Goal: Transaction & Acquisition: Download file/media

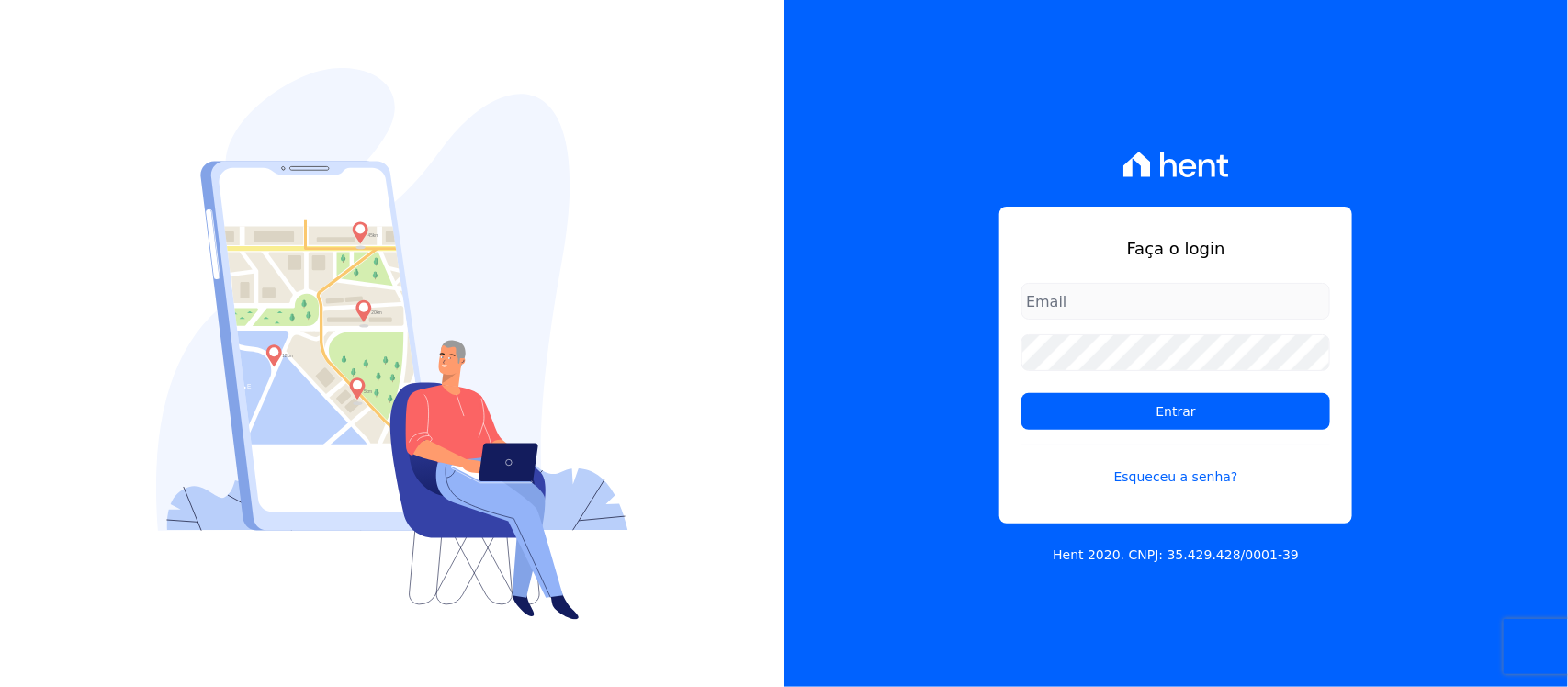
type input "[PERSON_NAME][EMAIL_ADDRESS][PERSON_NAME][DOMAIN_NAME]"
click at [1021, 393] on input "Entrar" at bounding box center [1175, 411] width 309 height 36
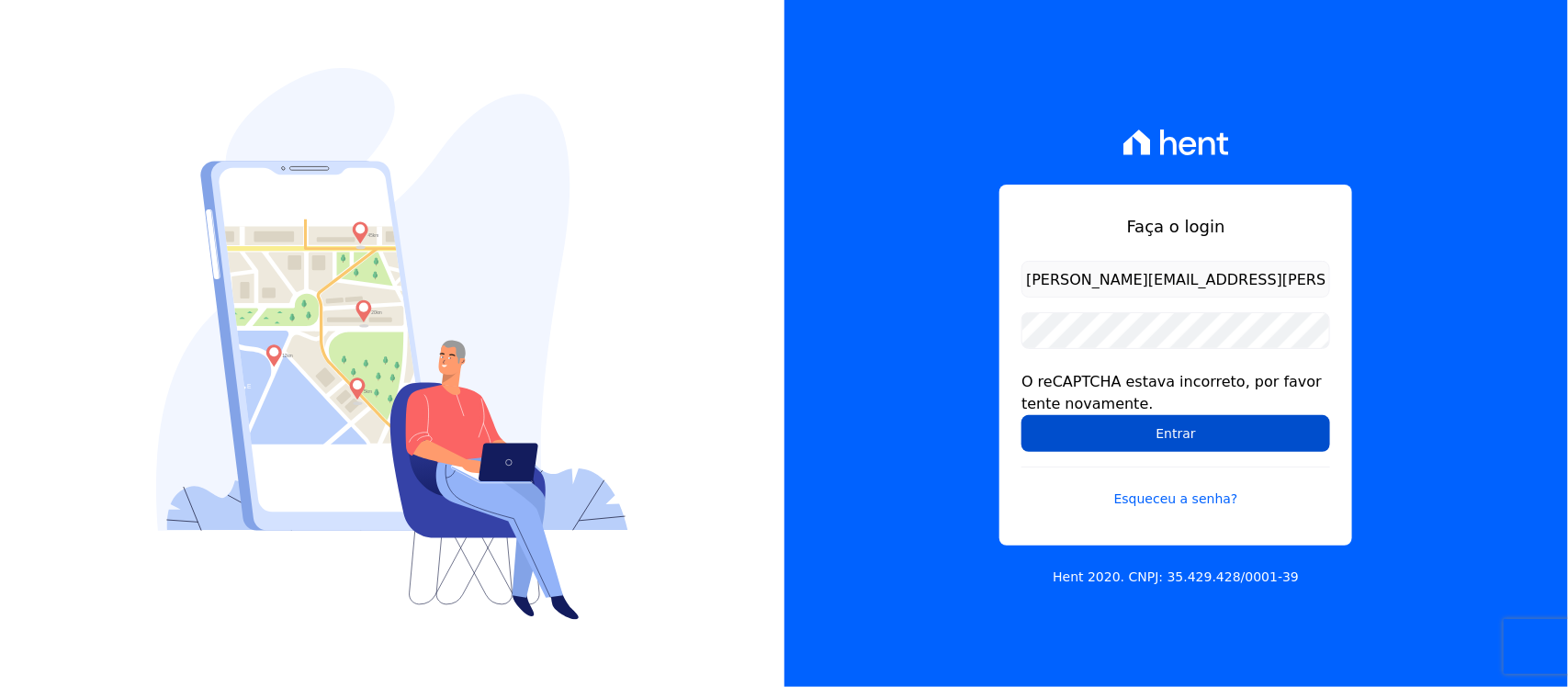
click at [1204, 442] on input "Entrar" at bounding box center [1175, 433] width 309 height 36
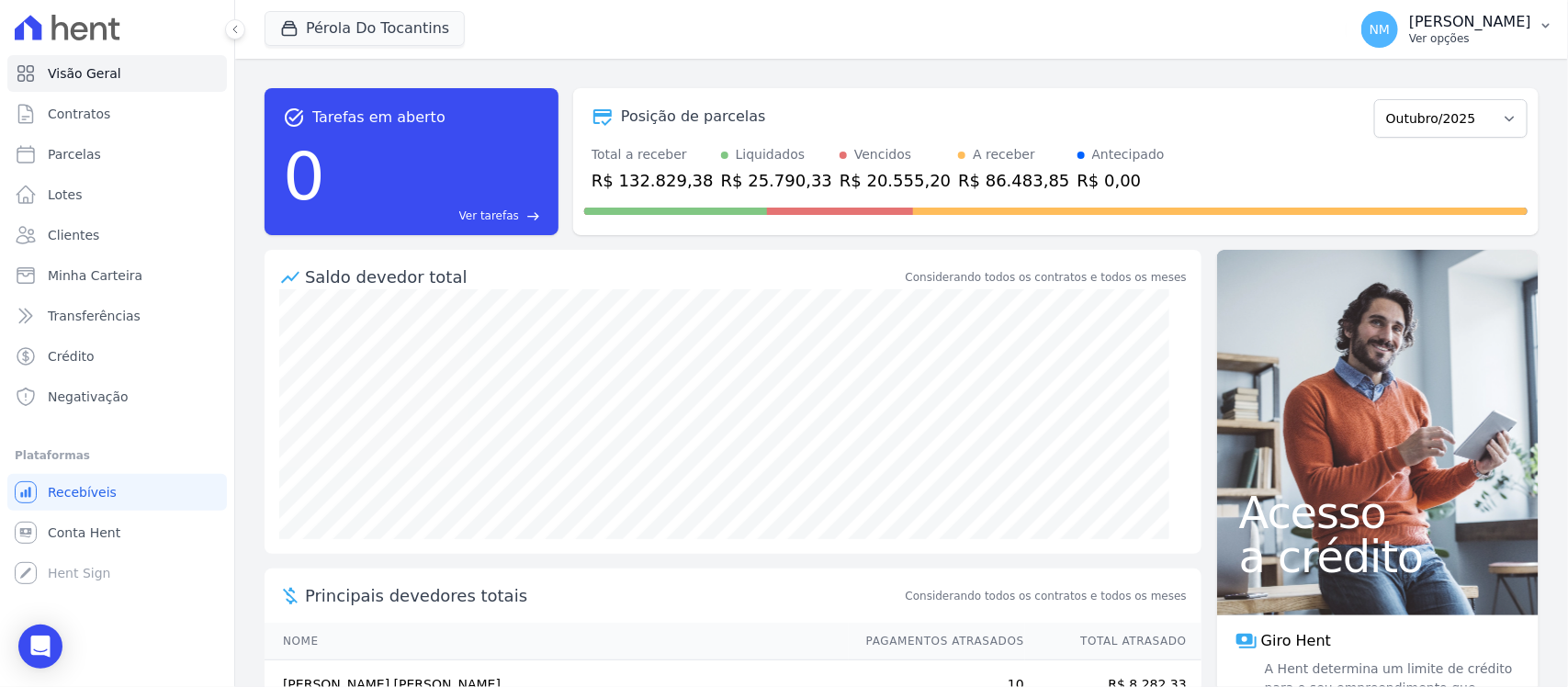
click at [1541, 26] on icon "button" at bounding box center [1545, 25] width 14 height 14
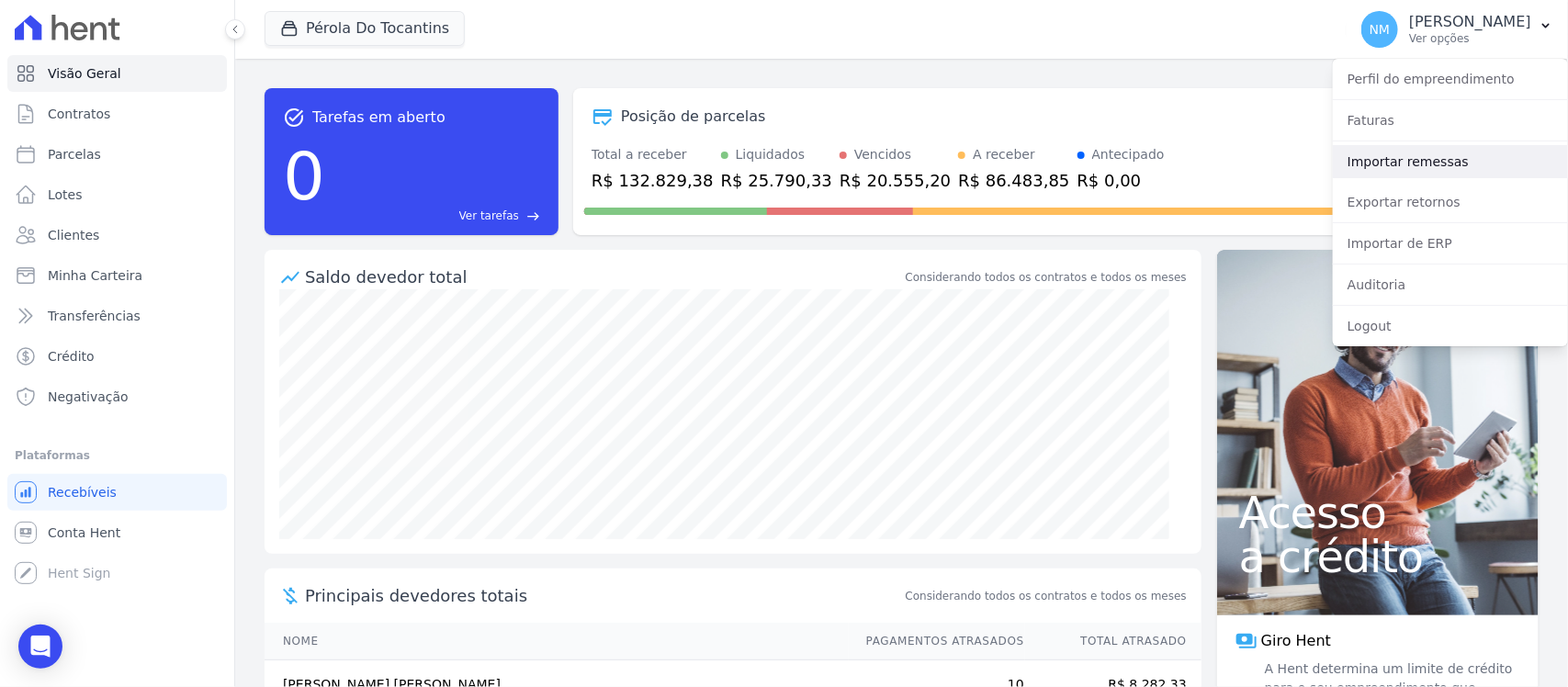
click at [1438, 164] on link "Importar remessas" at bounding box center [1450, 162] width 235 height 33
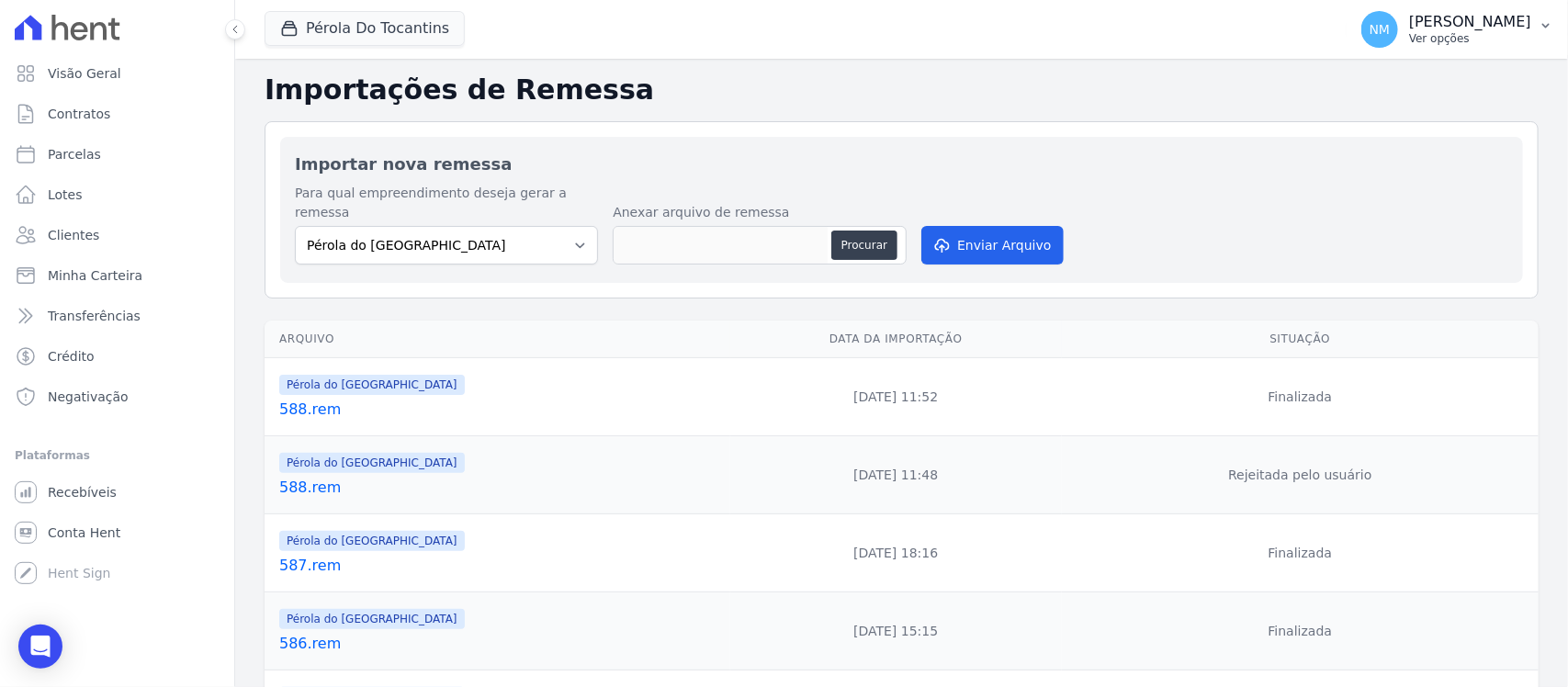
click at [1545, 26] on icon "button" at bounding box center [1545, 25] width 14 height 14
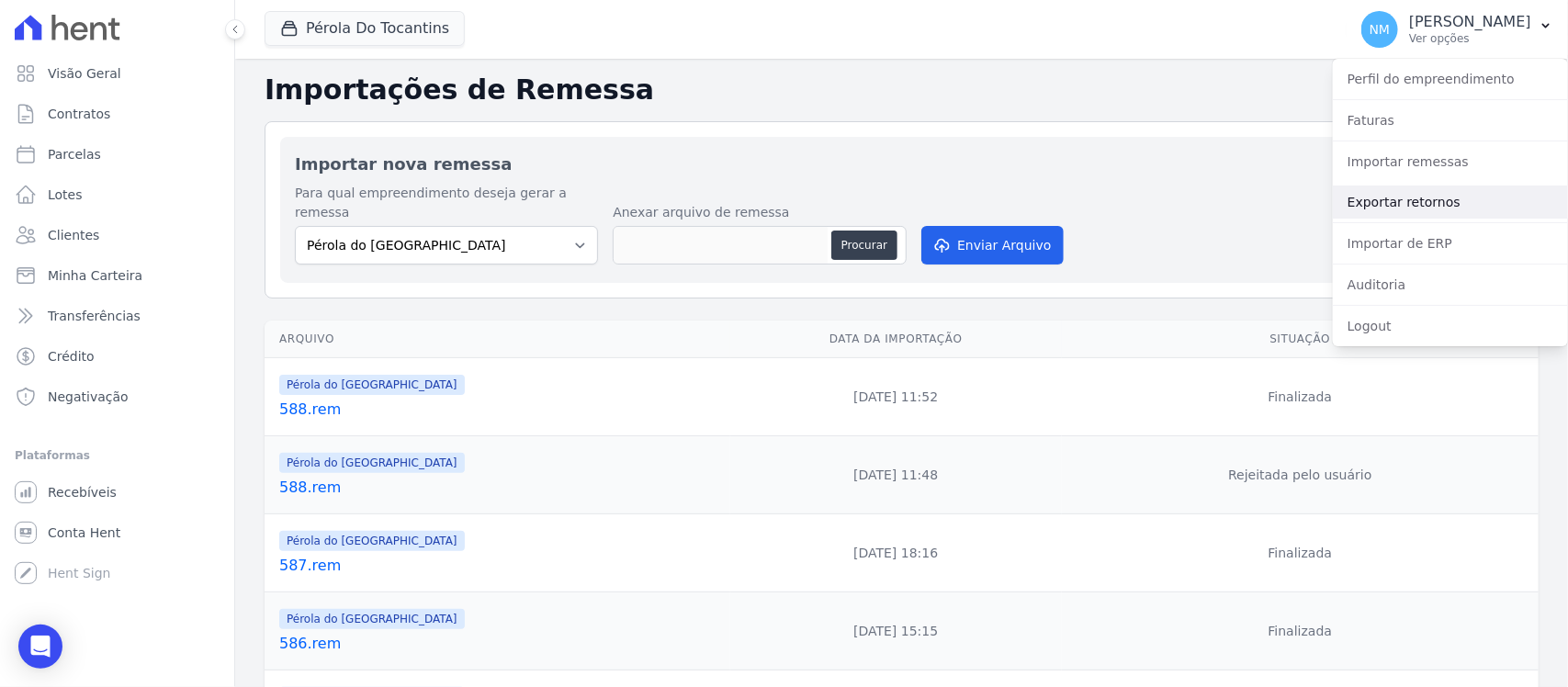
click at [1424, 200] on link "Exportar retornos" at bounding box center [1450, 202] width 235 height 33
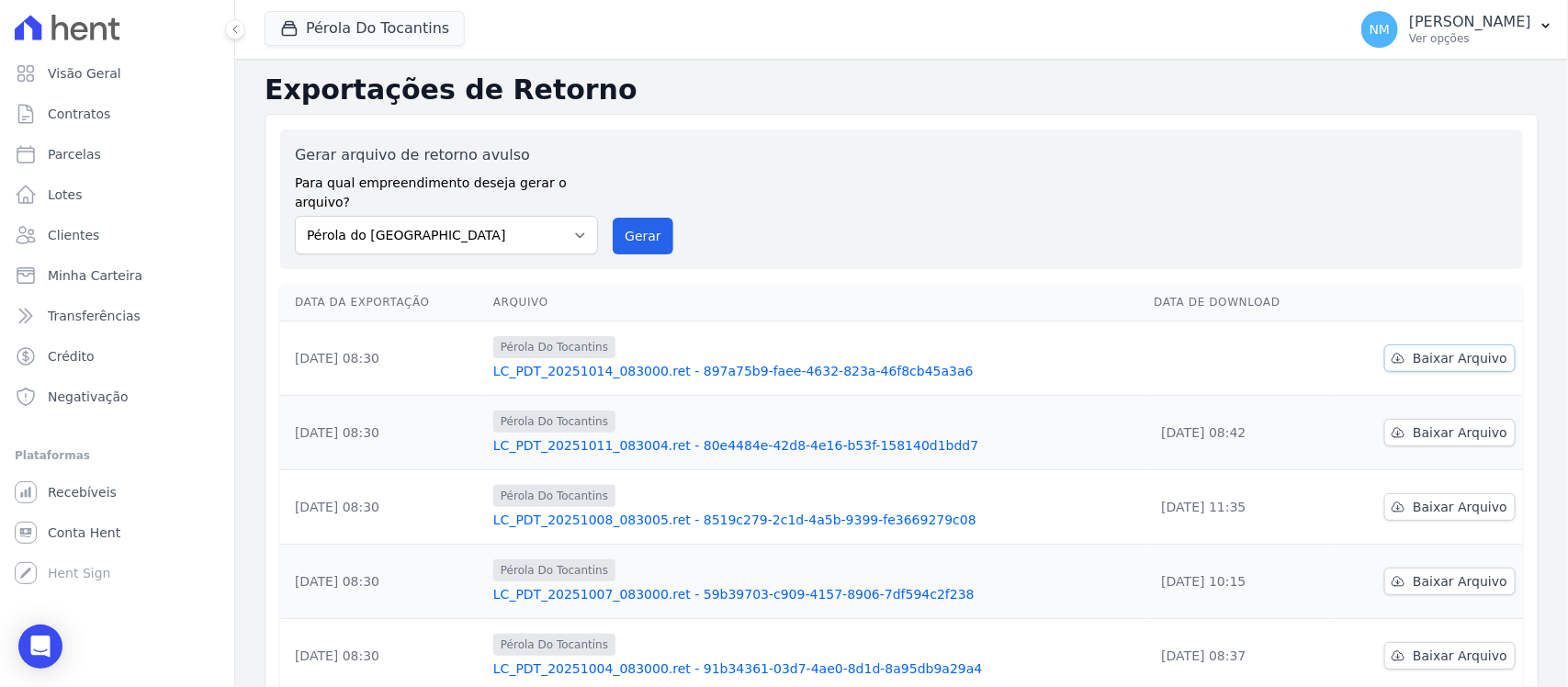
click at [1431, 349] on span "Baixar Arquivo" at bounding box center [1459, 358] width 95 height 18
click at [384, 36] on button "Pérola Do Tocantins" at bounding box center [364, 29] width 200 height 34
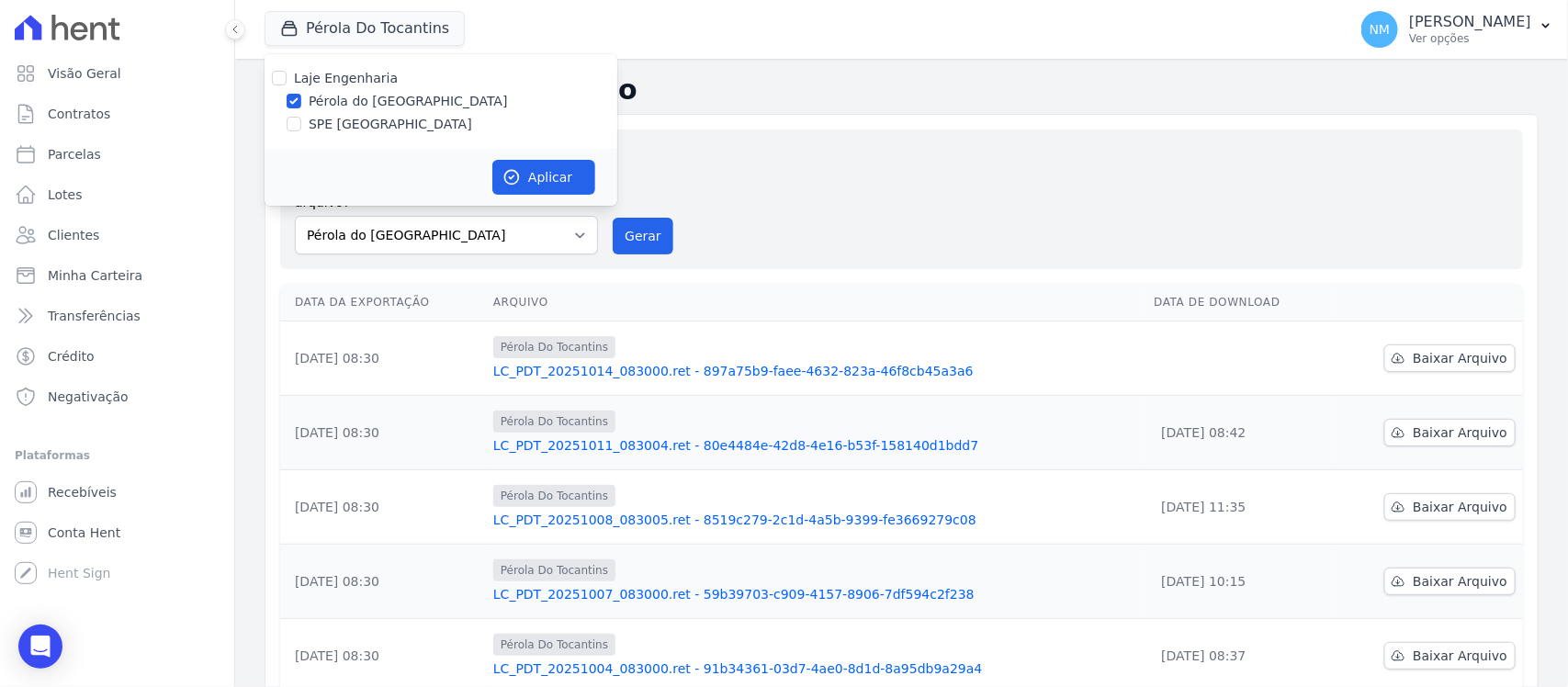
click at [342, 122] on label "SPE Montenegro" at bounding box center [390, 124] width 164 height 19
click at [301, 122] on input "SPE Montenegro" at bounding box center [294, 123] width 14 height 14
checkbox input "true"
click at [349, 99] on label "Pérola do Tocantins" at bounding box center [409, 101] width 199 height 19
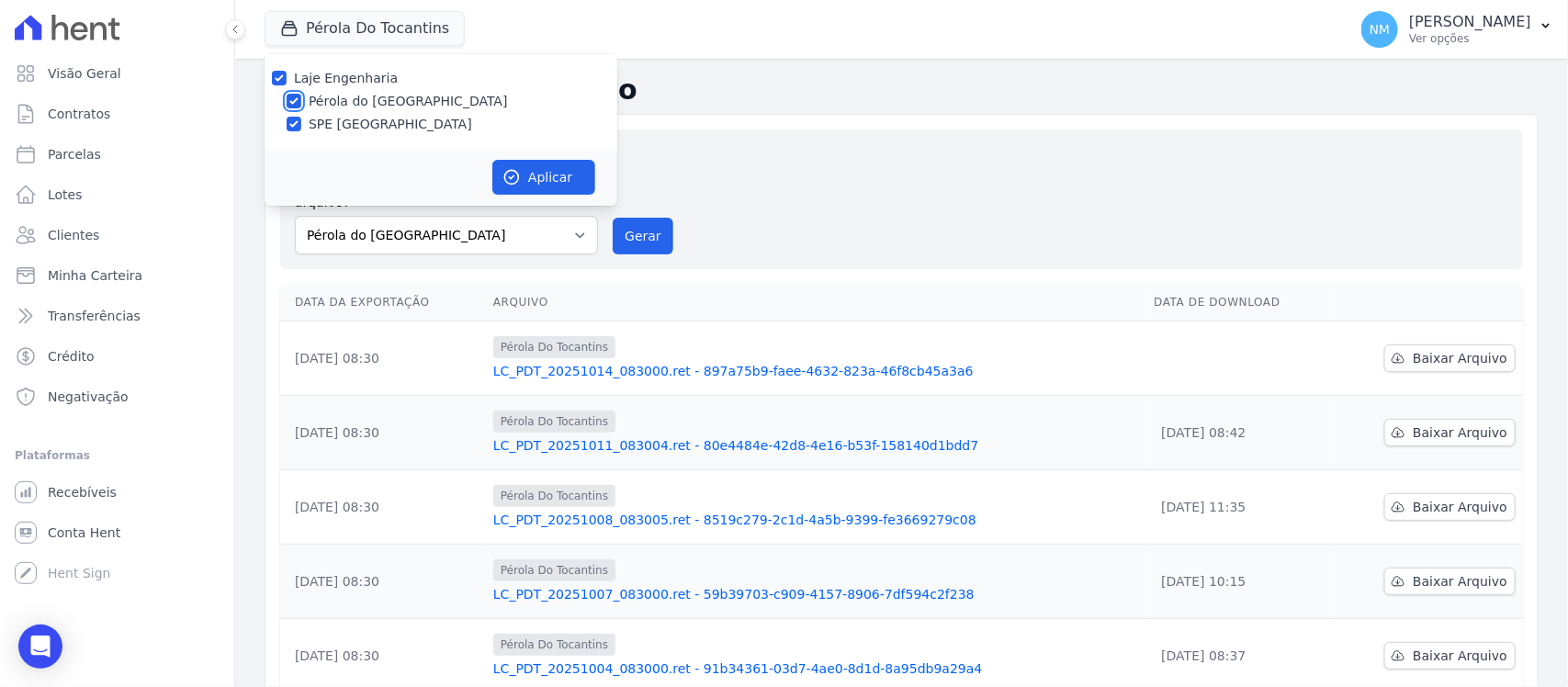
click at [301, 99] on input "Pérola do Tocantins" at bounding box center [294, 100] width 14 height 14
checkbox input "false"
click at [541, 175] on button "Aplicar" at bounding box center [544, 177] width 103 height 34
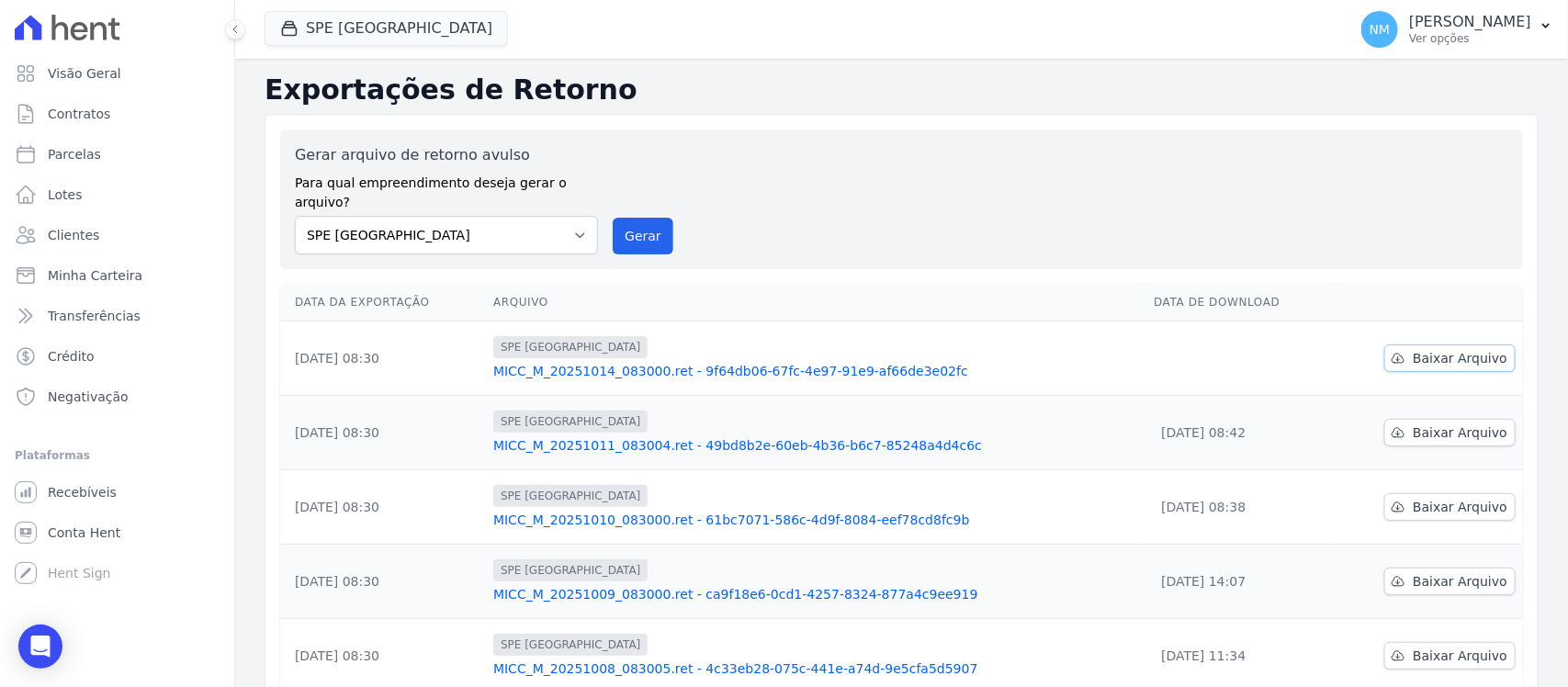
click at [1412, 349] on span "Baixar Arquivo" at bounding box center [1459, 358] width 95 height 18
